Goal: Task Accomplishment & Management: Use online tool/utility

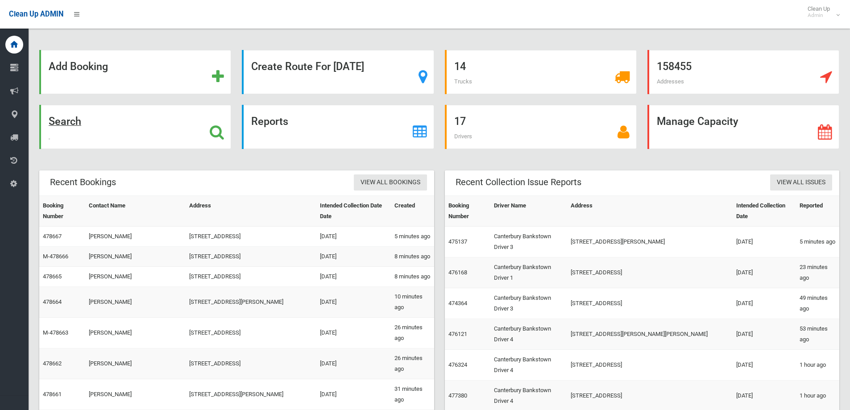
click at [99, 128] on div "Search" at bounding box center [135, 127] width 192 height 44
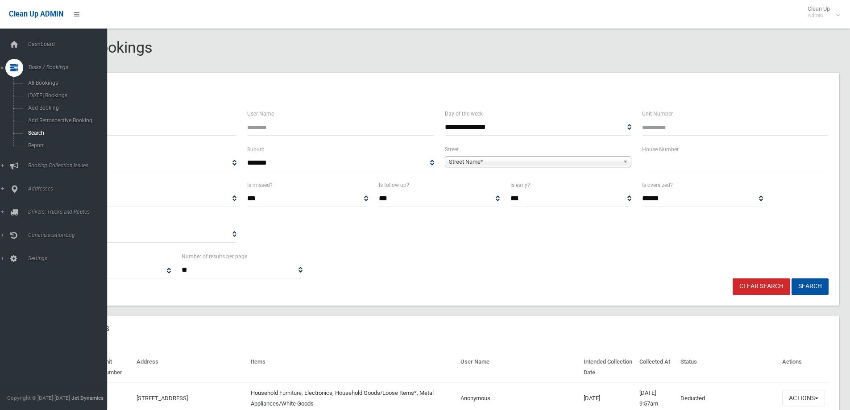
select select
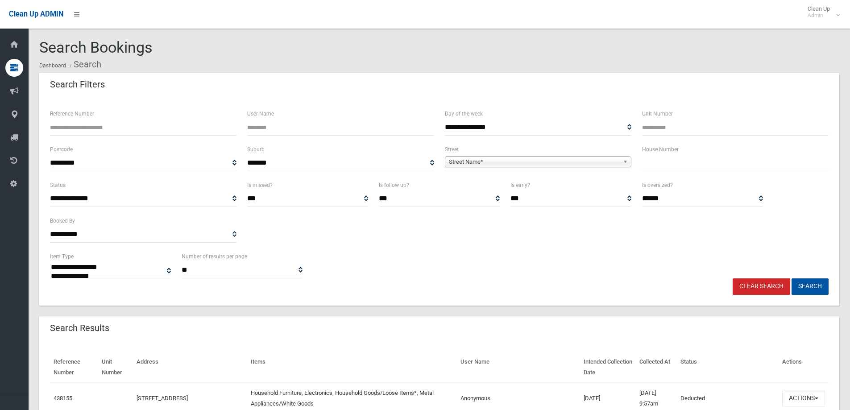
click at [671, 161] on input "text" at bounding box center [735, 163] width 187 height 17
type input "**"
click at [596, 167] on span "Street Name*" at bounding box center [534, 162] width 171 height 11
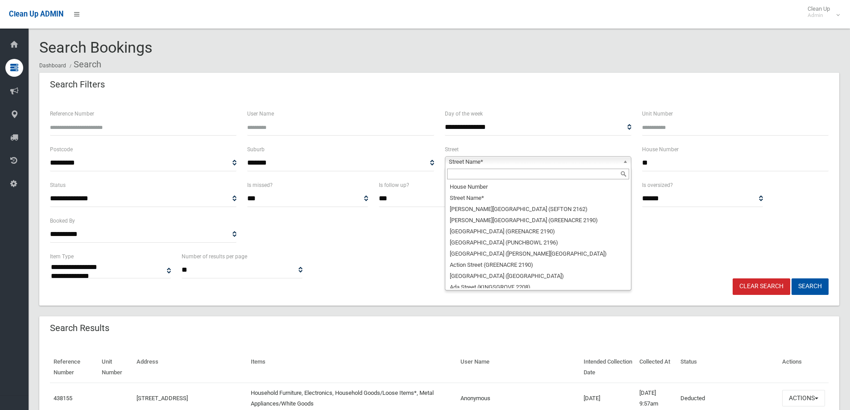
click at [467, 176] on input "text" at bounding box center [538, 174] width 182 height 11
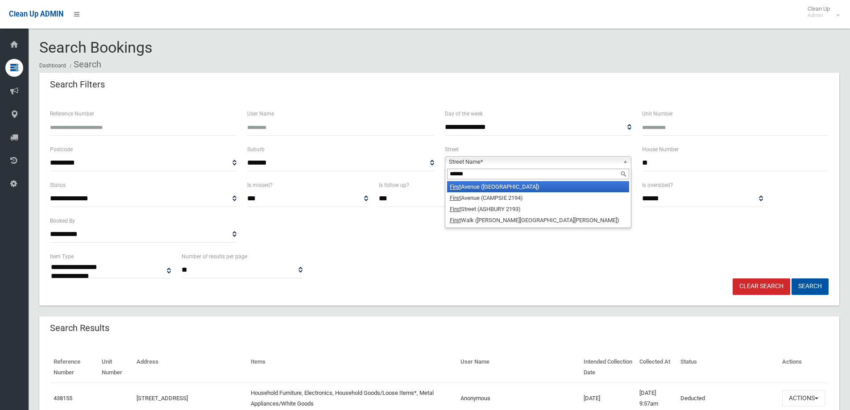
type input "*****"
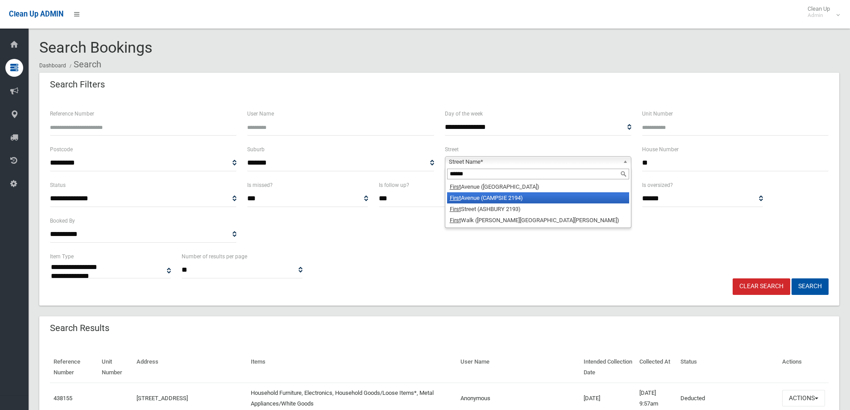
drag, startPoint x: 517, startPoint y: 192, endPoint x: 517, endPoint y: 197, distance: 4.9
click at [517, 197] on ul "First Avenue (BELFIELD 2191) First Avenue (CAMPSIE 2194) First Street (ASHBURY …" at bounding box center [538, 203] width 184 height 45
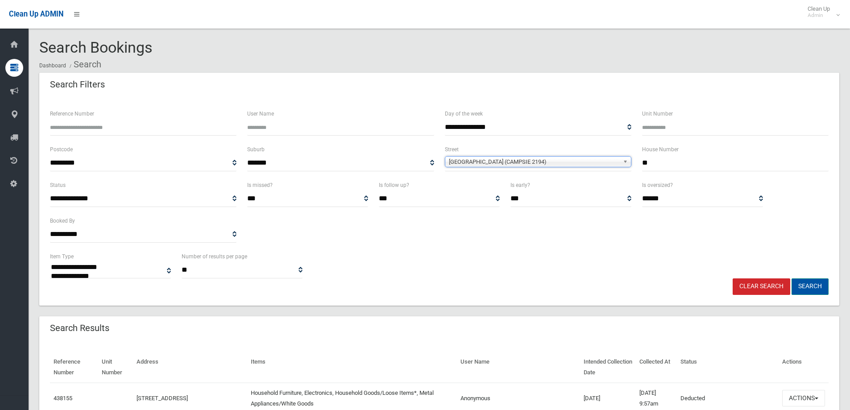
click at [812, 287] on button "Search" at bounding box center [810, 287] width 37 height 17
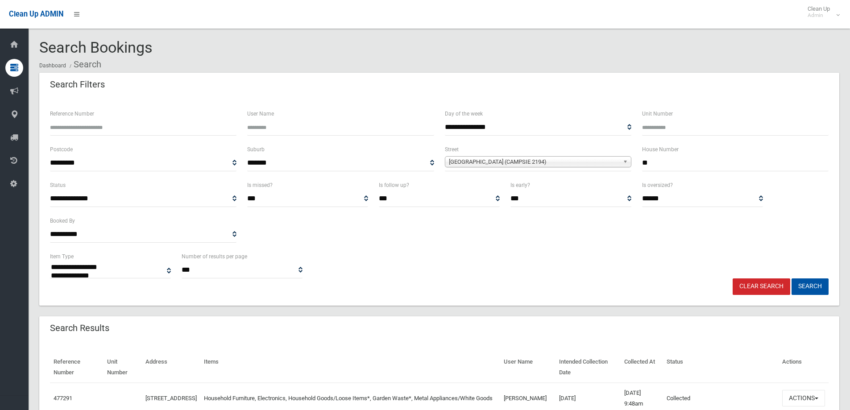
select select
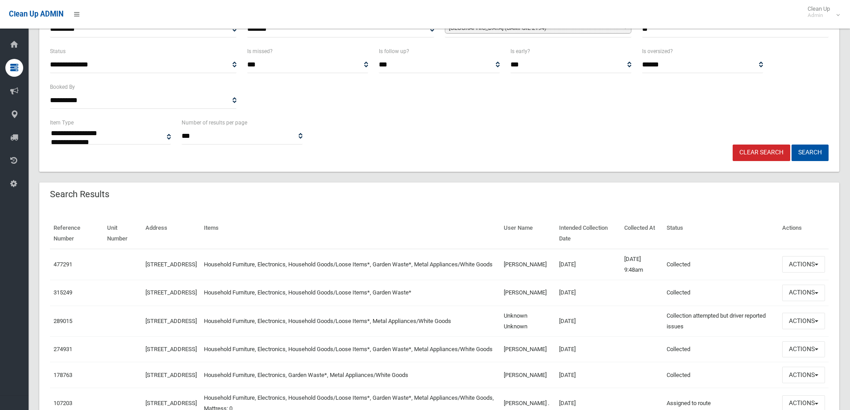
scroll to position [89, 0]
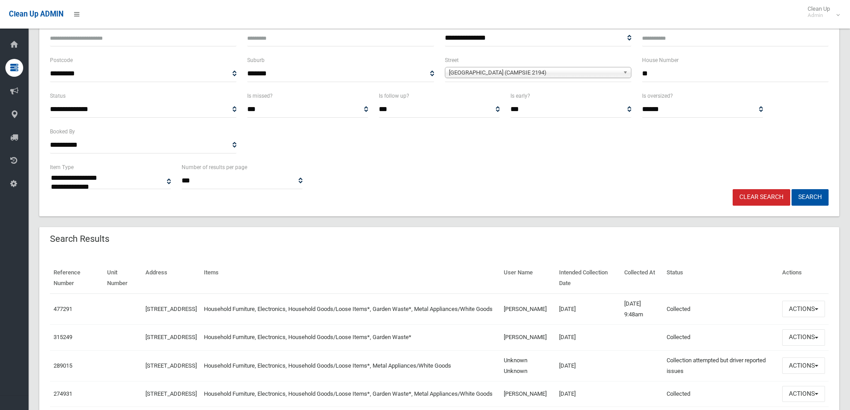
drag, startPoint x: 677, startPoint y: 75, endPoint x: 584, endPoint y: 74, distance: 92.4
click at [584, 74] on div "**********" at bounding box center [440, 73] width 790 height 36
type input "*****"
click at [792, 189] on button "Search" at bounding box center [810, 197] width 37 height 17
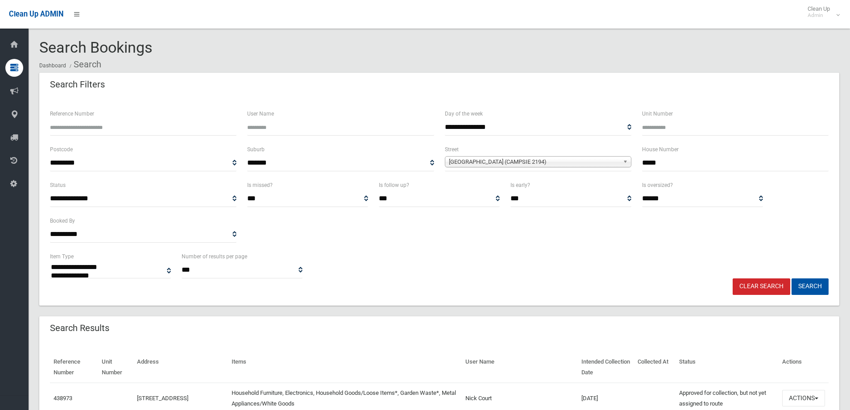
select select
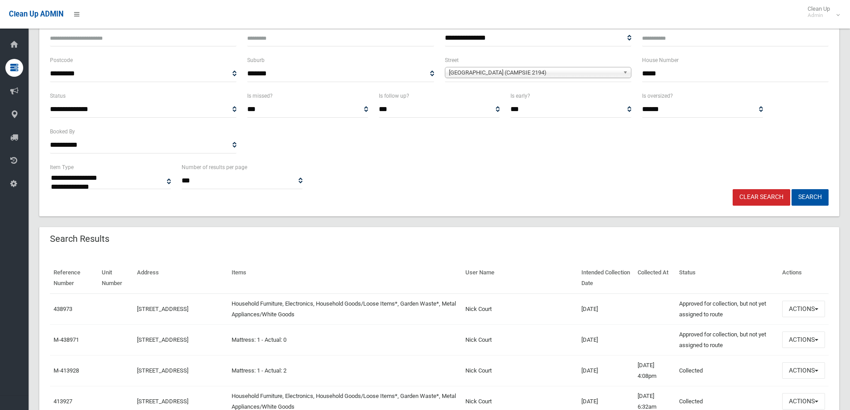
scroll to position [134, 0]
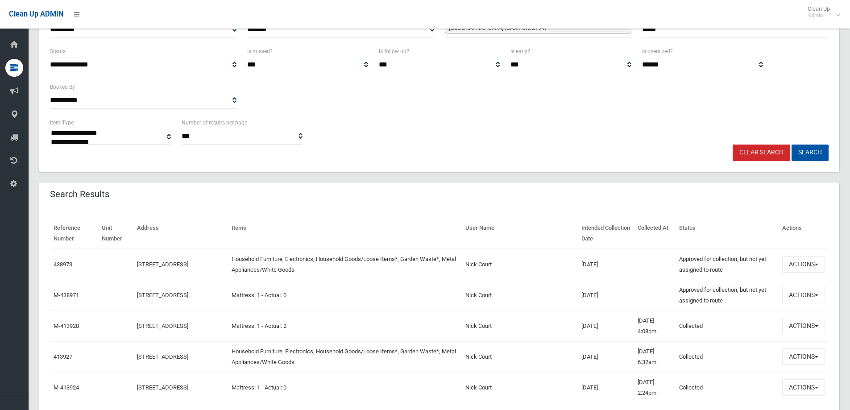
click at [513, 357] on td "Nick Court" at bounding box center [520, 356] width 116 height 31
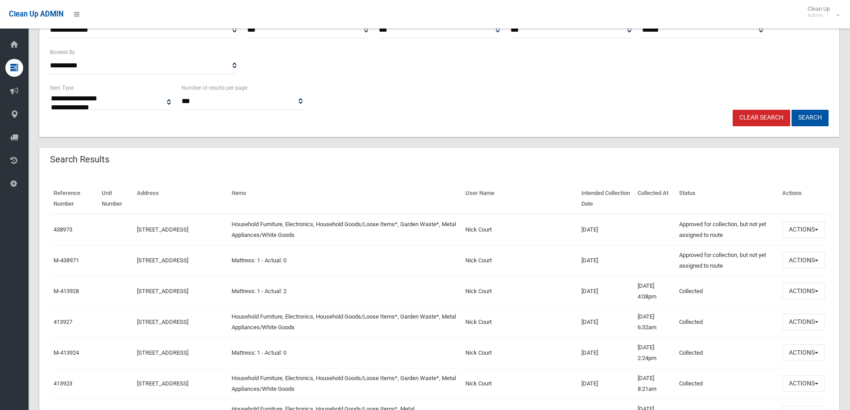
scroll to position [179, 0]
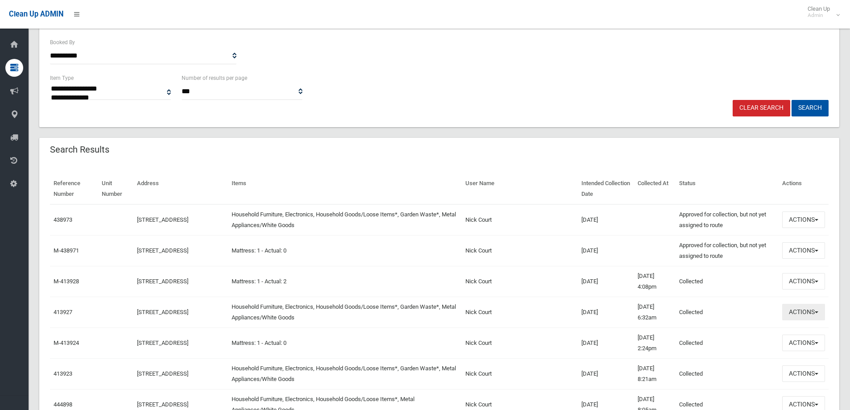
click at [801, 319] on button "Actions" at bounding box center [804, 312] width 43 height 17
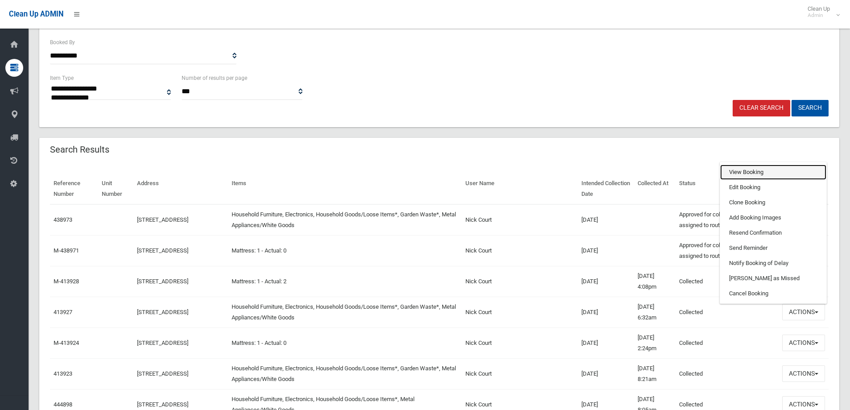
click at [741, 166] on link "View Booking" at bounding box center [773, 172] width 106 height 15
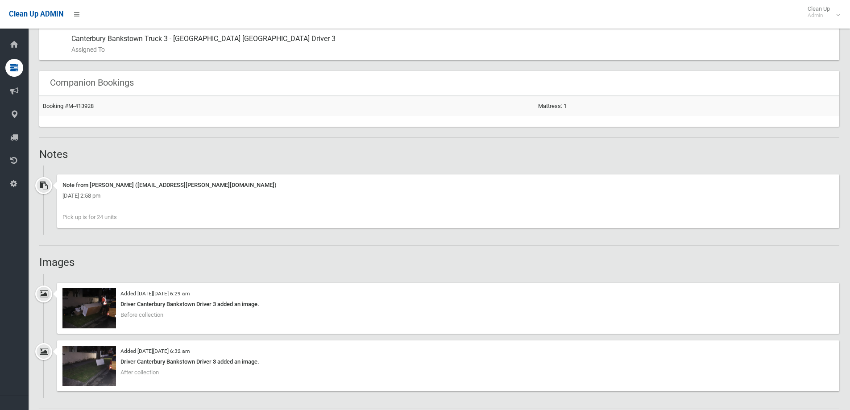
scroll to position [580, 0]
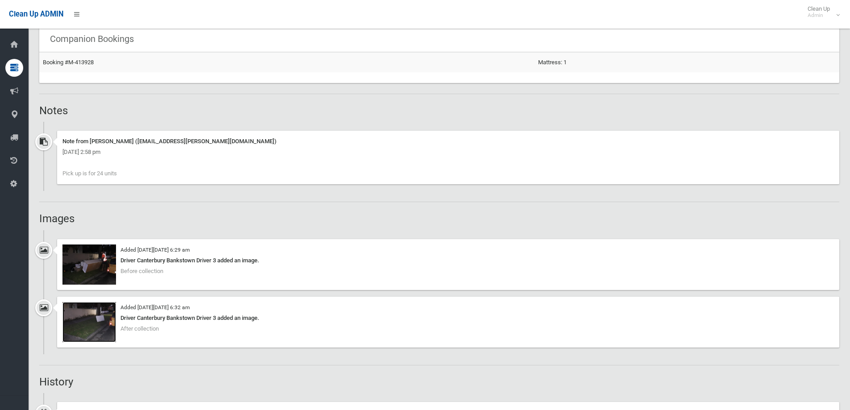
click at [100, 326] on img at bounding box center [89, 322] width 54 height 40
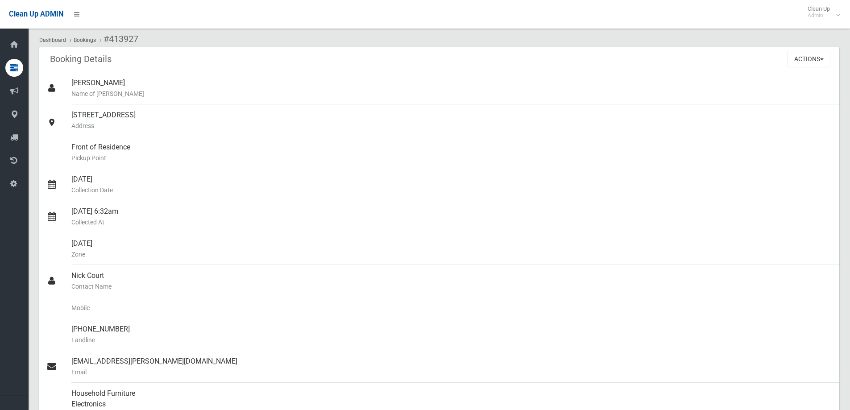
scroll to position [0, 0]
